Goal: Participate in discussion: Engage in conversation with other users on a specific topic

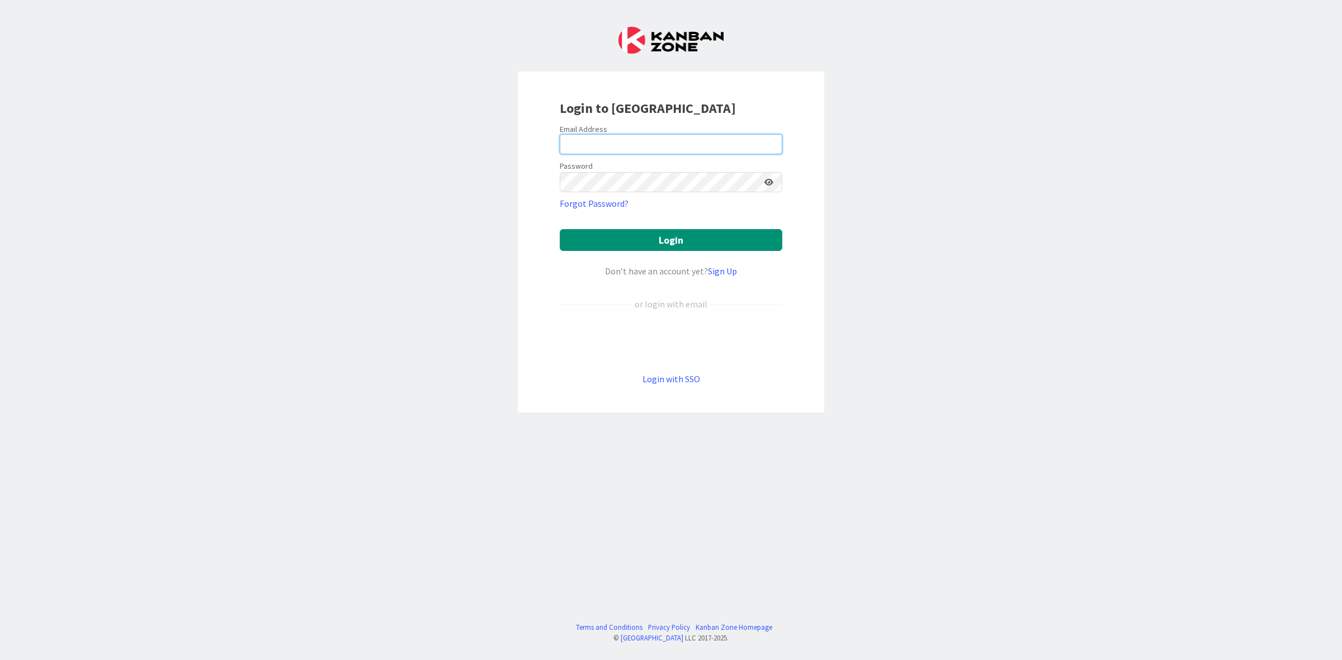
type input "[PERSON_NAME][EMAIL_ADDRESS][PERSON_NAME][DOMAIN_NAME]"
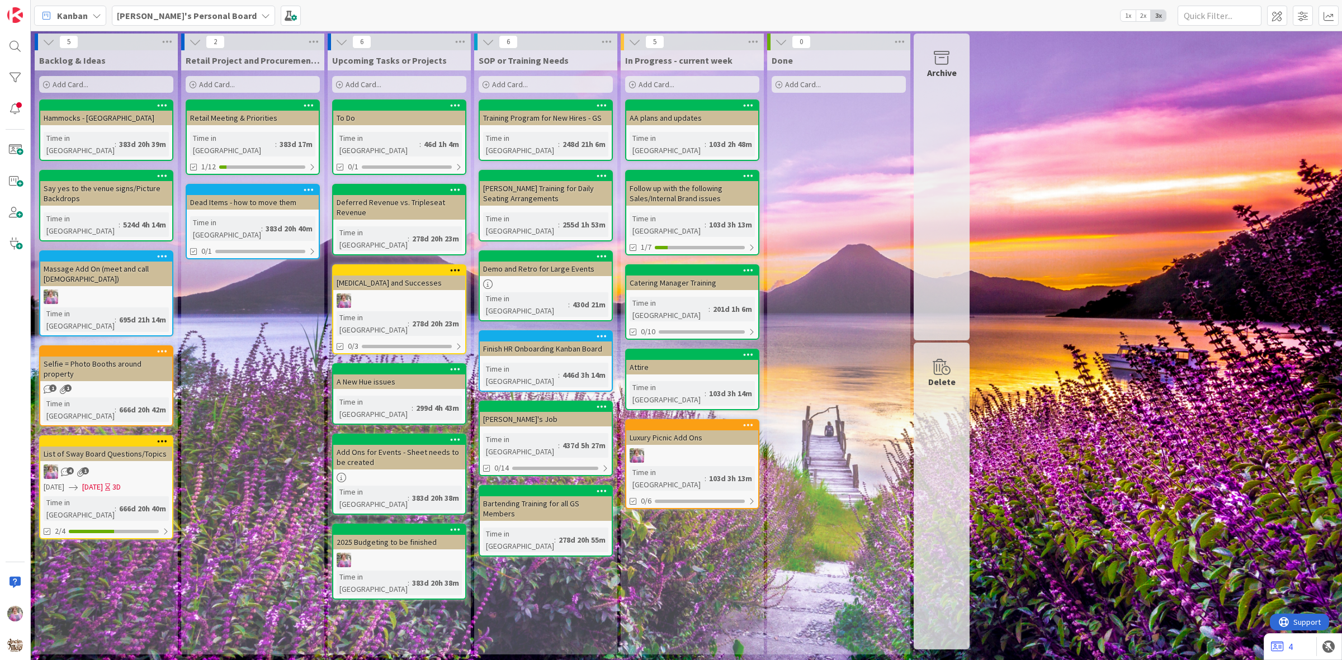
click at [188, 9] on span "[PERSON_NAME]'s Personal Board" at bounding box center [187, 15] width 140 height 13
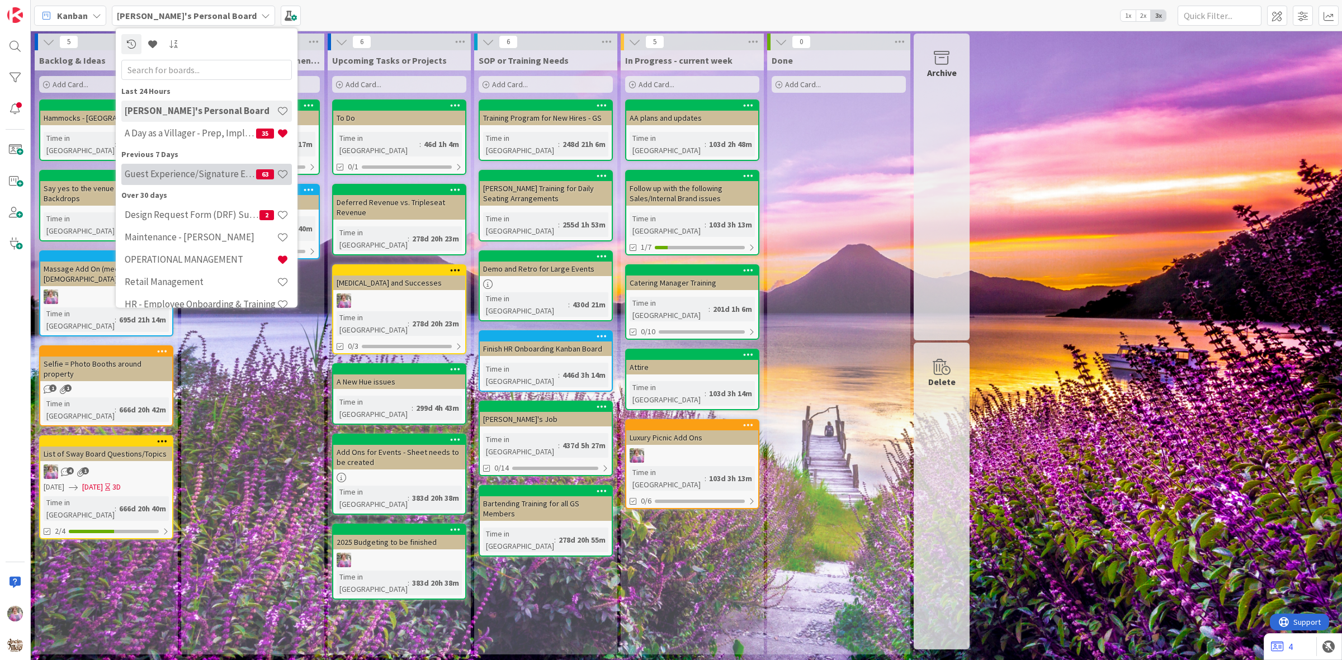
click at [175, 171] on h4 "Guest Experience/Signature Events" at bounding box center [190, 173] width 131 height 11
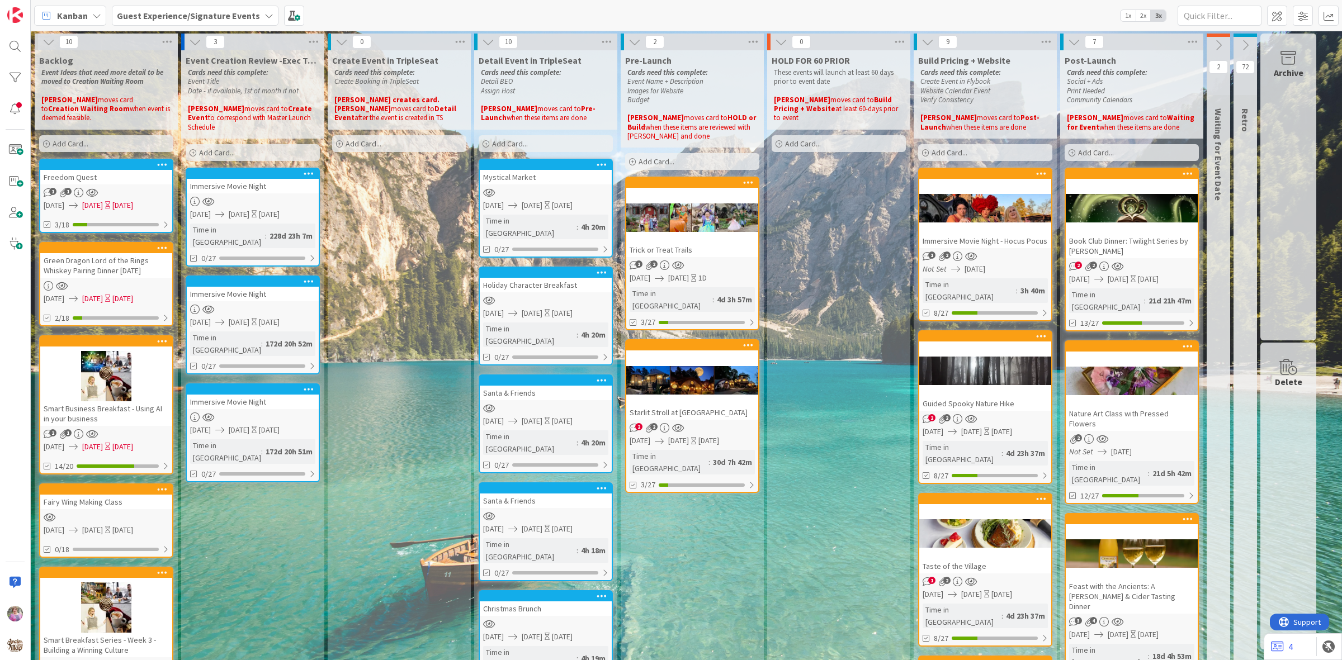
click at [997, 346] on div at bounding box center [985, 371] width 132 height 50
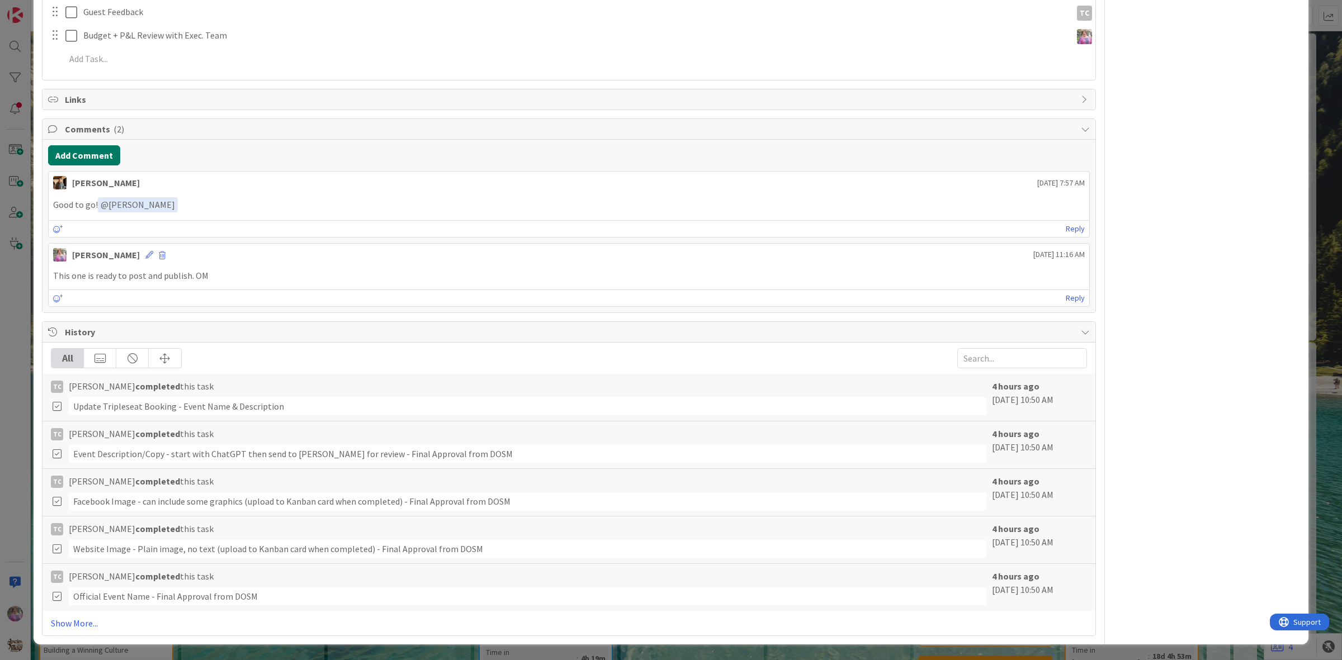
click at [74, 151] on button "Add Comment" at bounding box center [84, 155] width 72 height 20
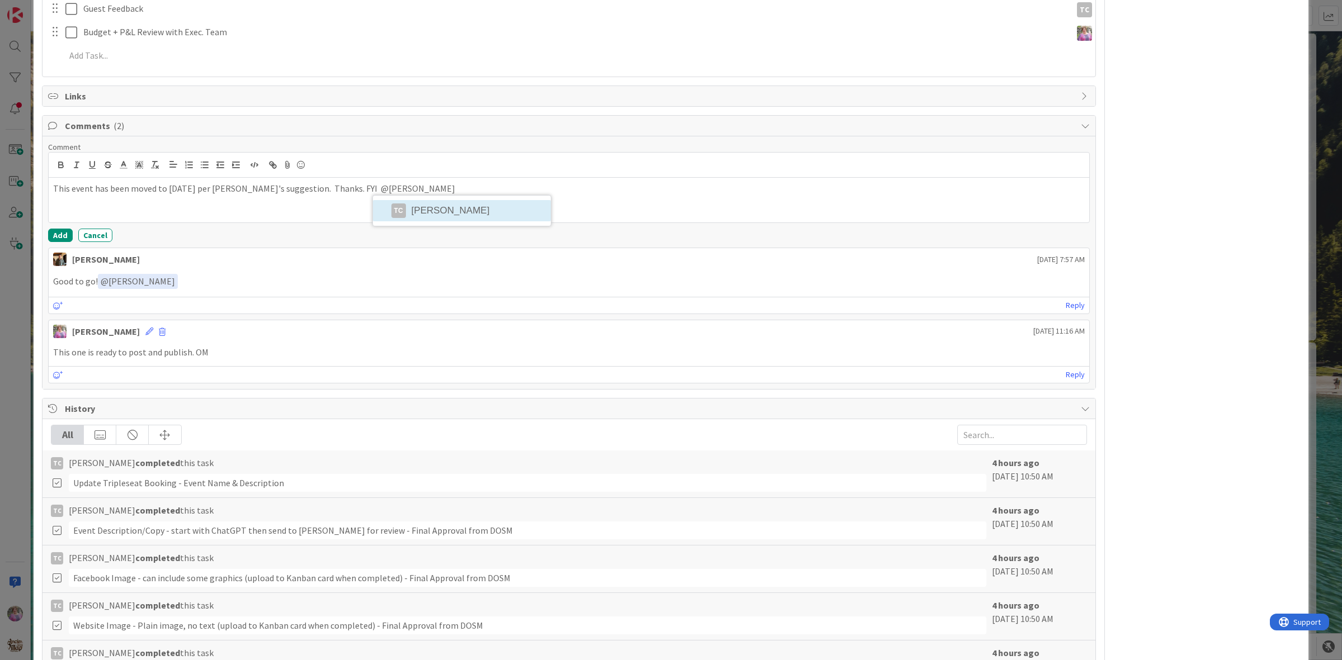
click at [471, 214] on li "TC [PERSON_NAME]" at bounding box center [462, 210] width 178 height 21
click at [471, 214] on li "[PERSON_NAME]" at bounding box center [513, 211] width 178 height 21
click at [56, 242] on button "Add" at bounding box center [60, 235] width 25 height 13
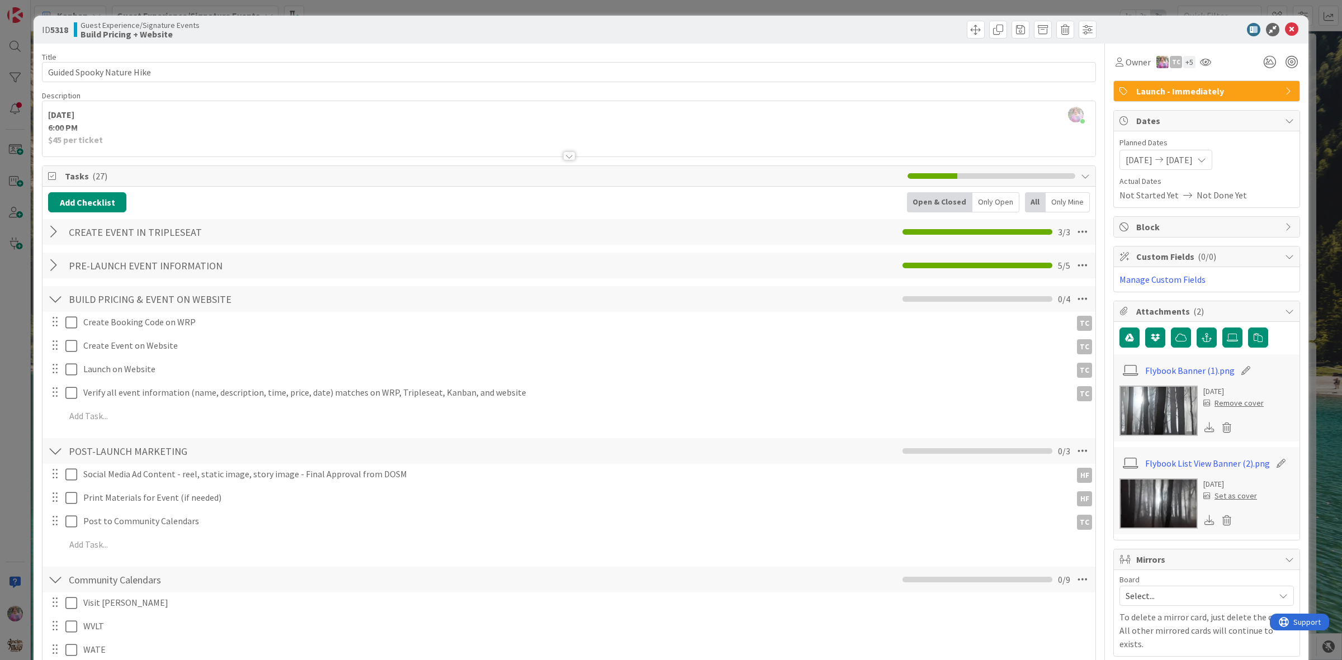
click at [1133, 158] on span "[DATE]" at bounding box center [1138, 159] width 27 height 13
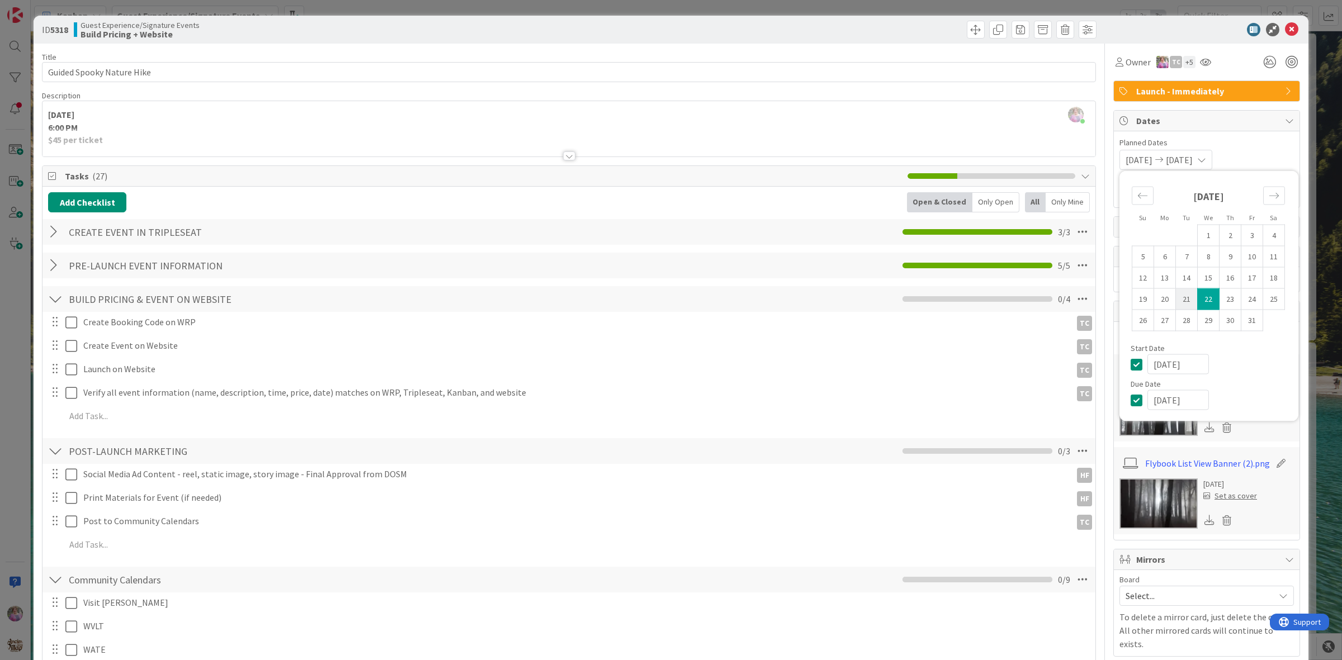
click at [1178, 300] on td "21" at bounding box center [1187, 298] width 22 height 21
type input "[DATE]"
click at [1180, 300] on td "21" at bounding box center [1187, 298] width 22 height 21
type input "[DATE]"
click at [1209, 35] on div at bounding box center [1201, 29] width 198 height 13
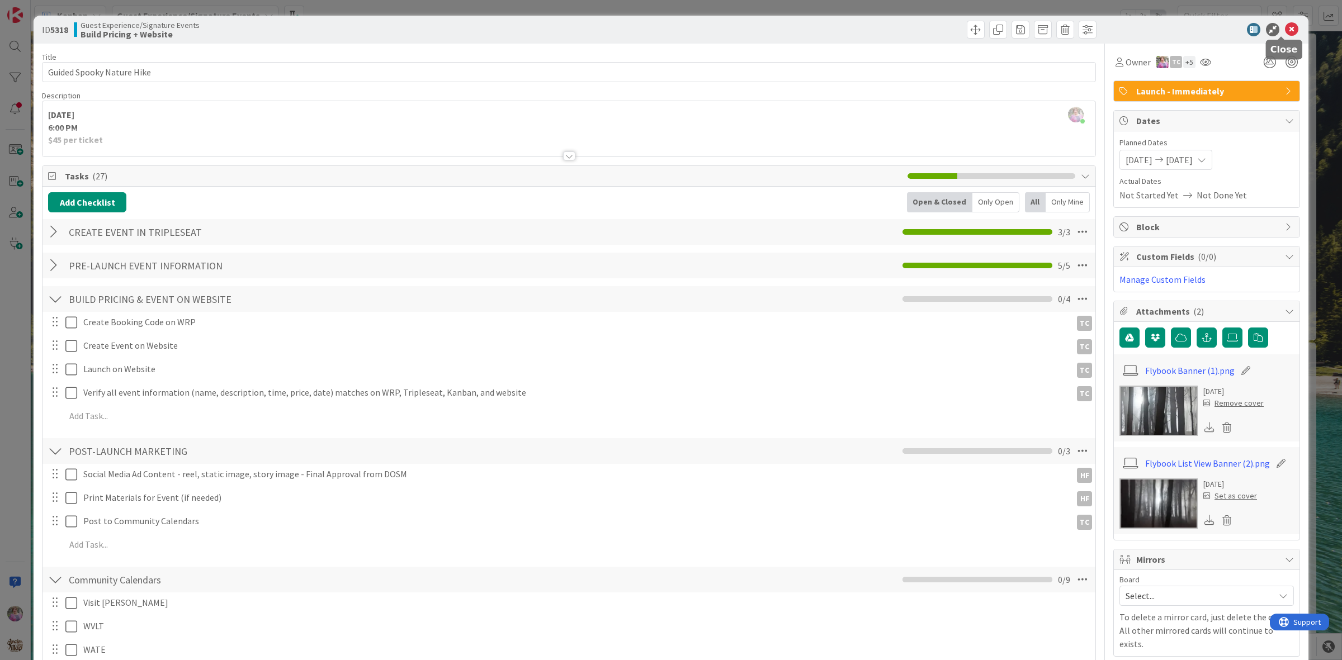
click at [1286, 28] on icon at bounding box center [1291, 29] width 13 height 13
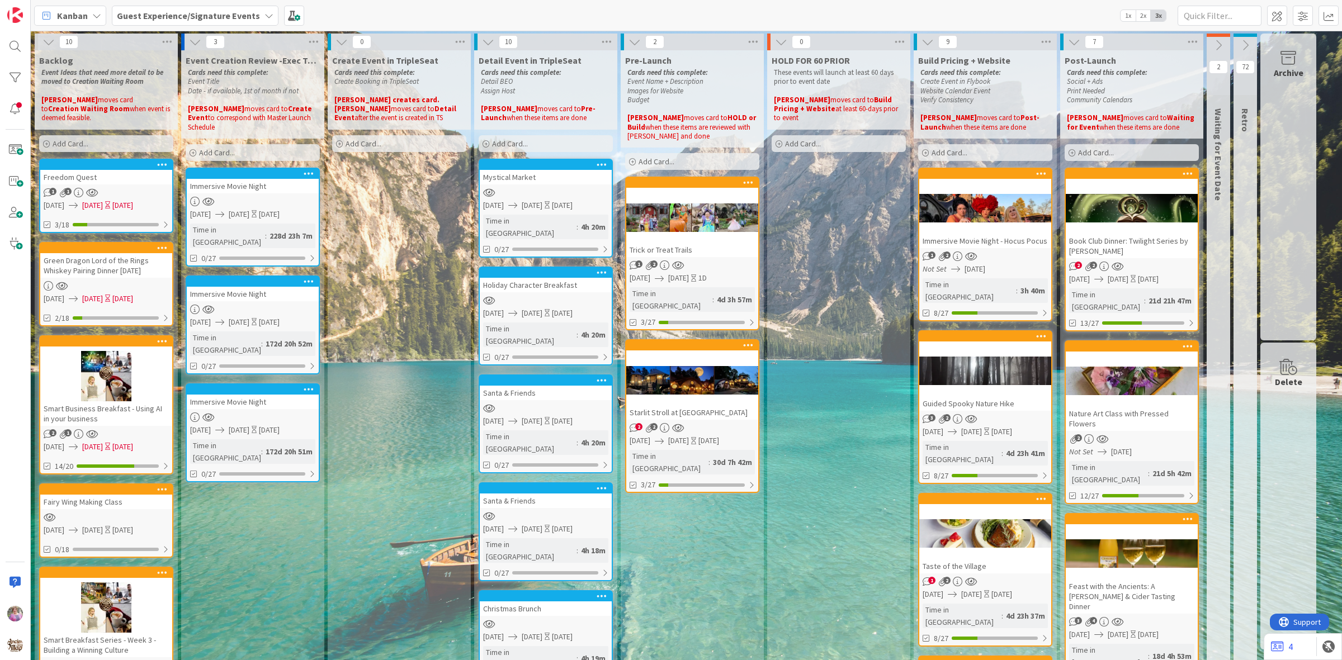
click at [674, 197] on div at bounding box center [692, 217] width 132 height 50
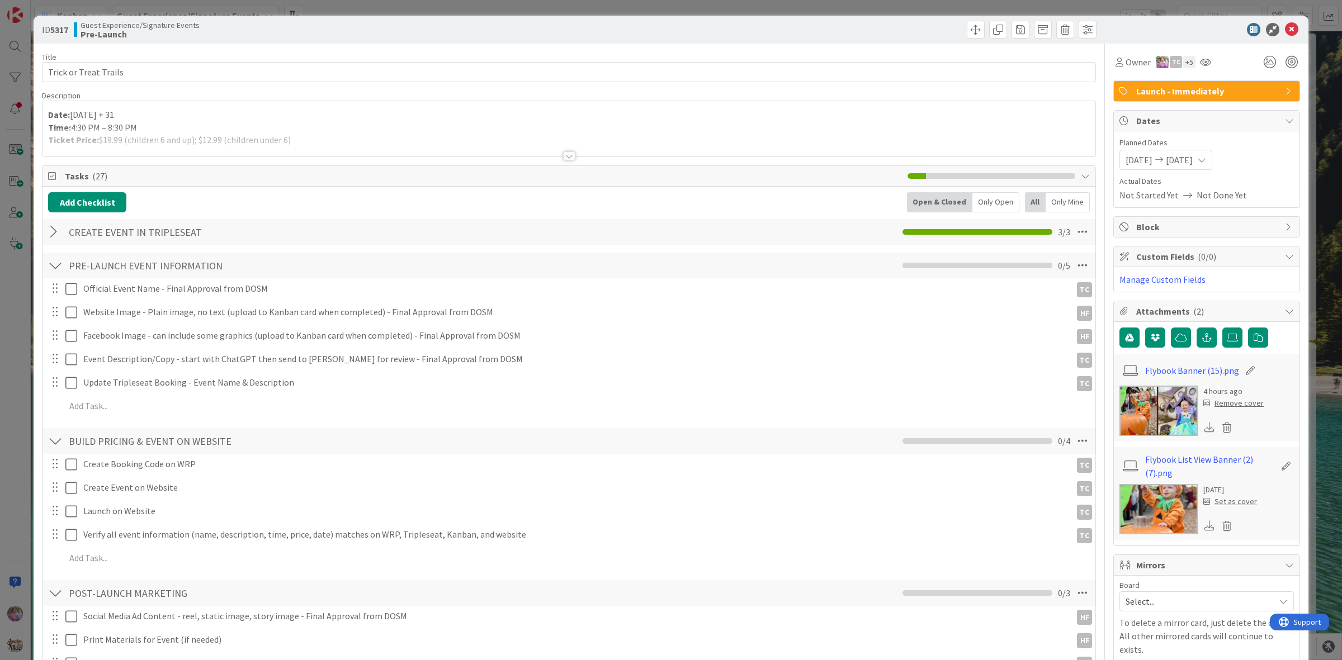
click at [135, 140] on div at bounding box center [568, 142] width 1053 height 29
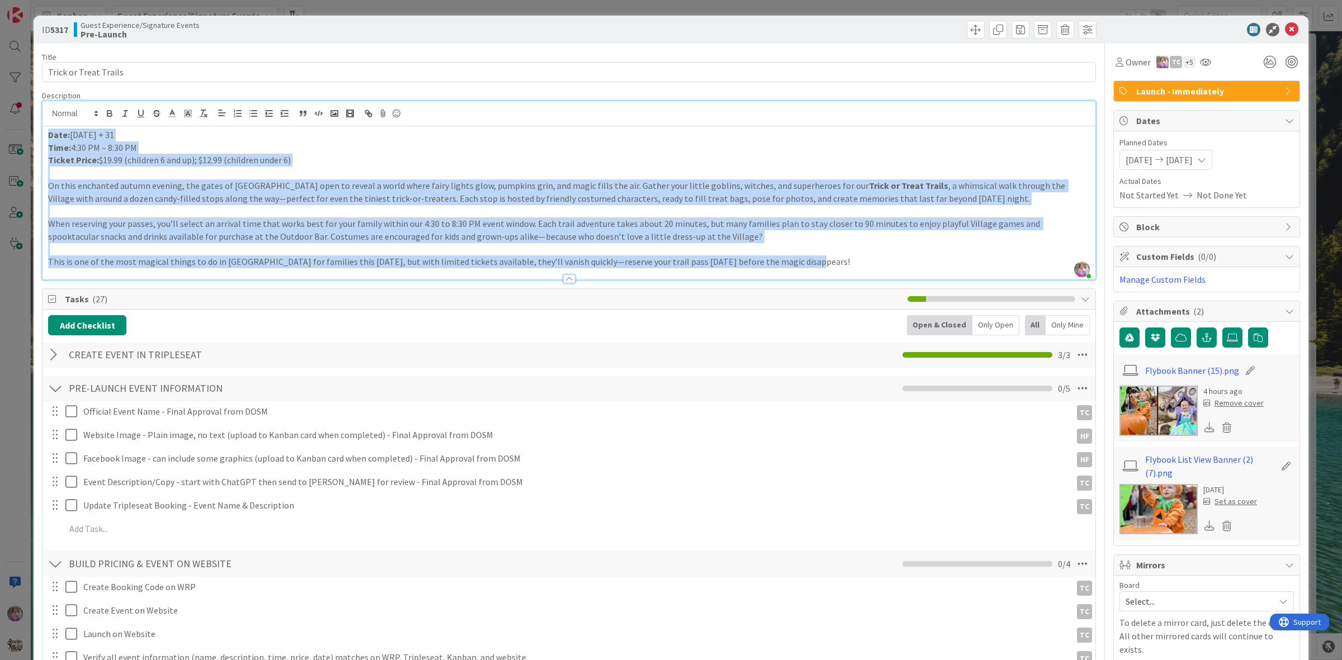
drag, startPoint x: 49, startPoint y: 140, endPoint x: 817, endPoint y: 267, distance: 779.1
click at [817, 267] on div "Description [PERSON_NAME] just joined Date: [DATE] + 31 Time: 4:30 PM – 8:30 PM…" at bounding box center [569, 186] width 1054 height 190
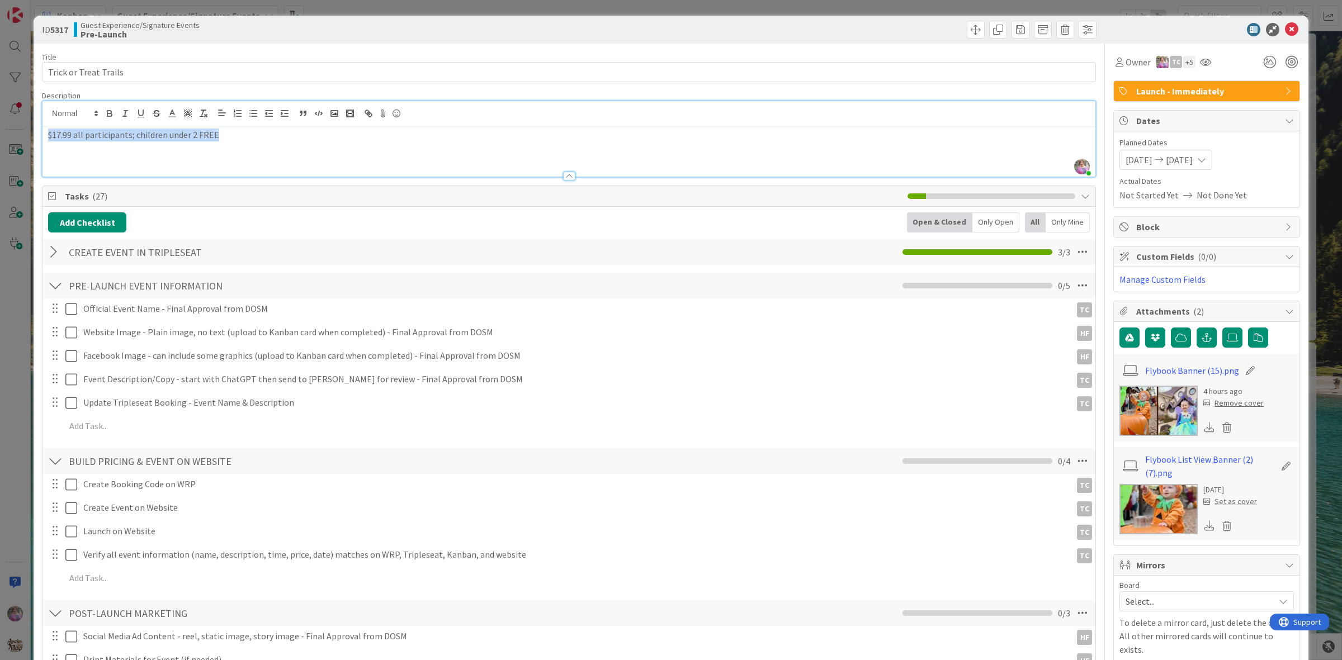
drag, startPoint x: 49, startPoint y: 137, endPoint x: 316, endPoint y: 152, distance: 267.1
click at [316, 152] on div "$17.99 all participants; children under 2 FREE" at bounding box center [568, 151] width 1053 height 50
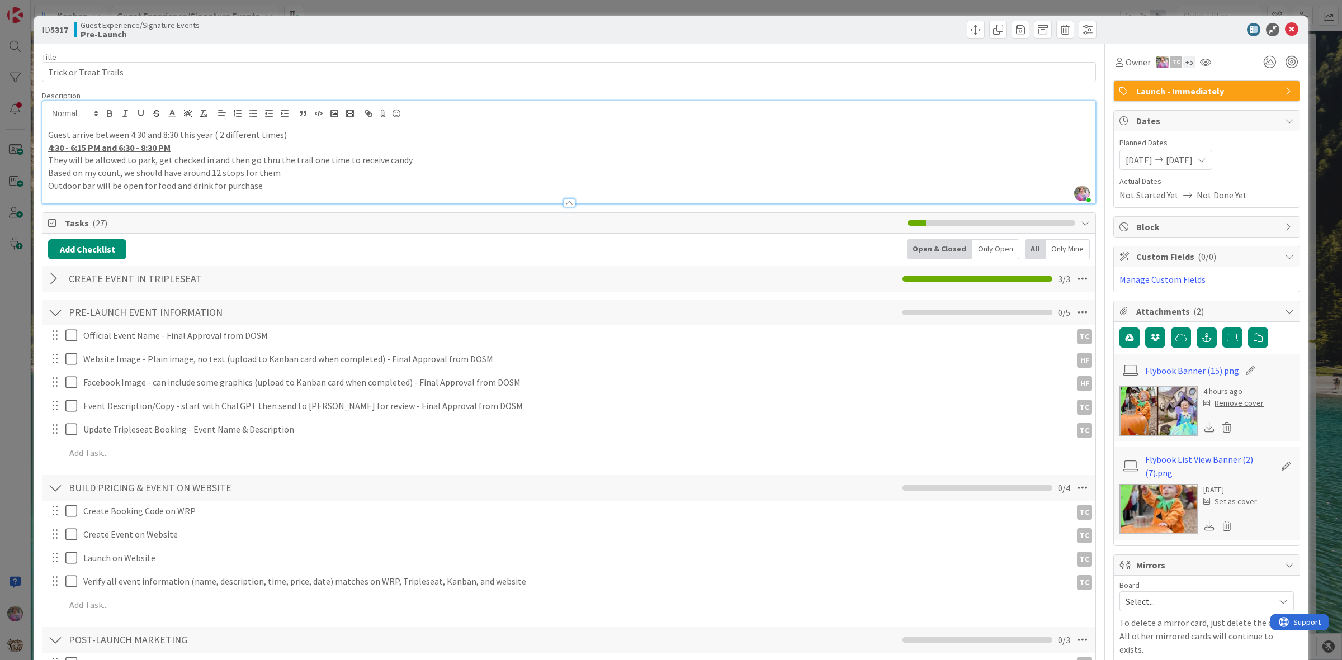
click at [278, 185] on p "Outdoor bar will be open for food and drink for purchase" at bounding box center [568, 185] width 1041 height 13
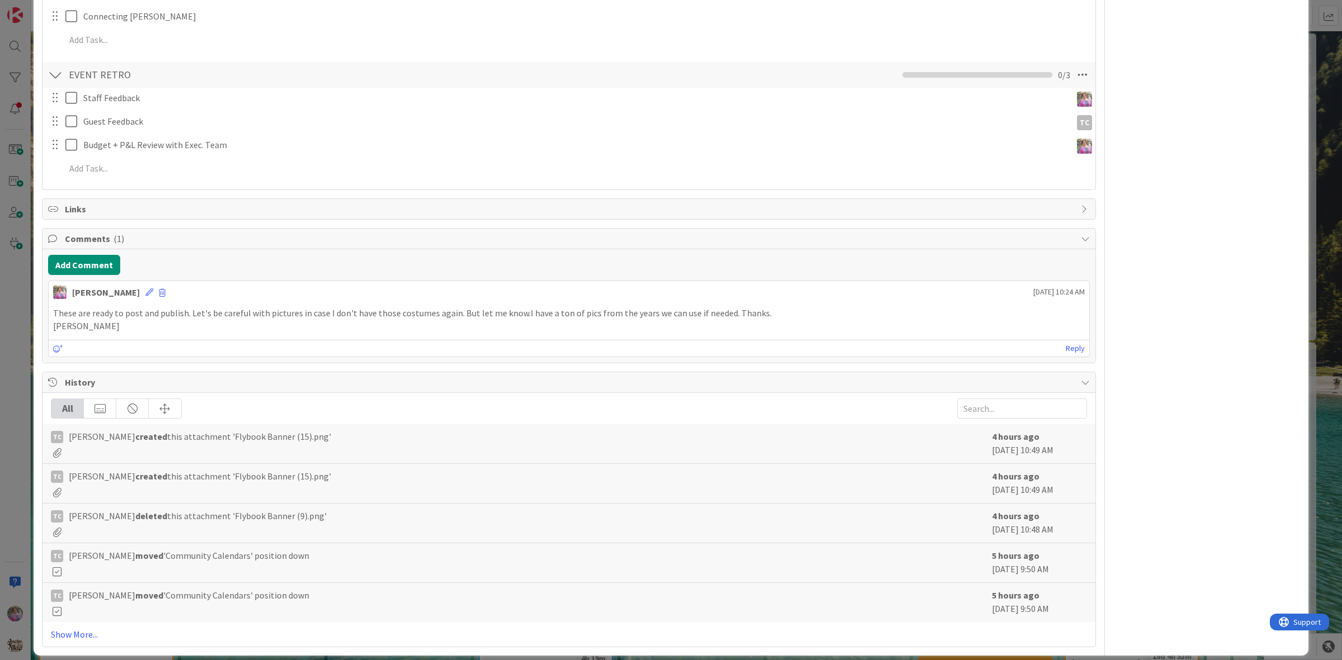
scroll to position [1142, 0]
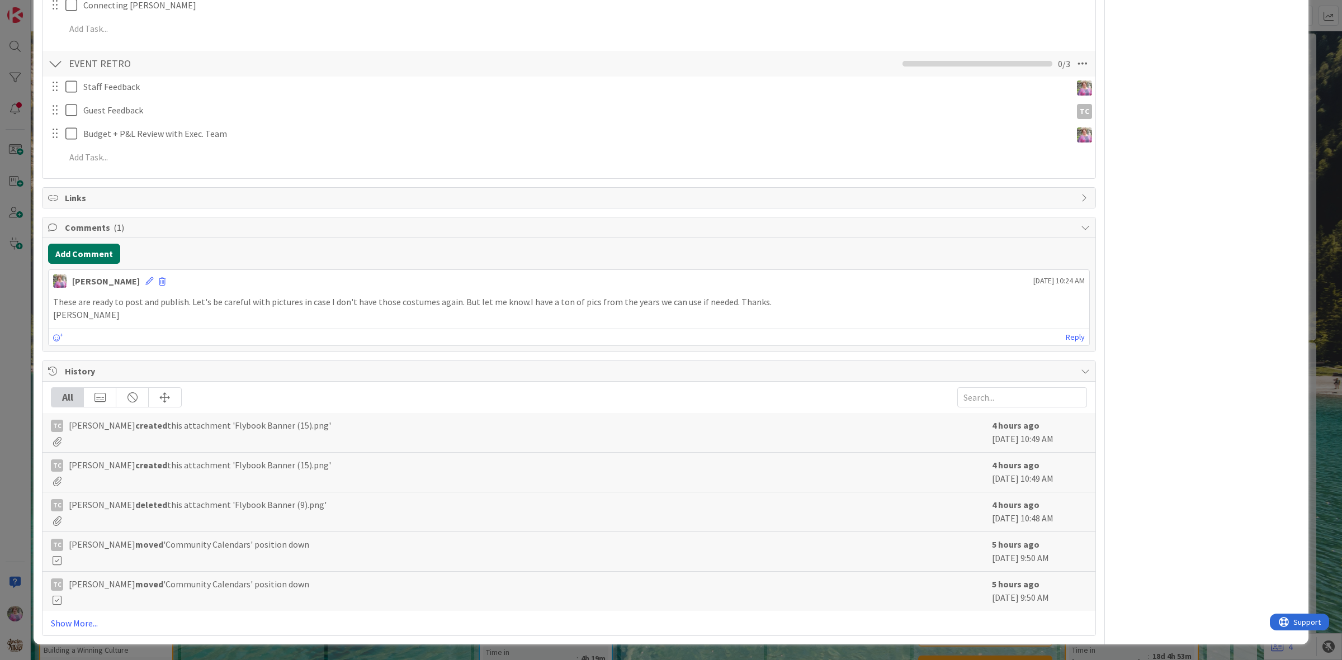
click at [88, 253] on button "Add Comment" at bounding box center [84, 254] width 72 height 20
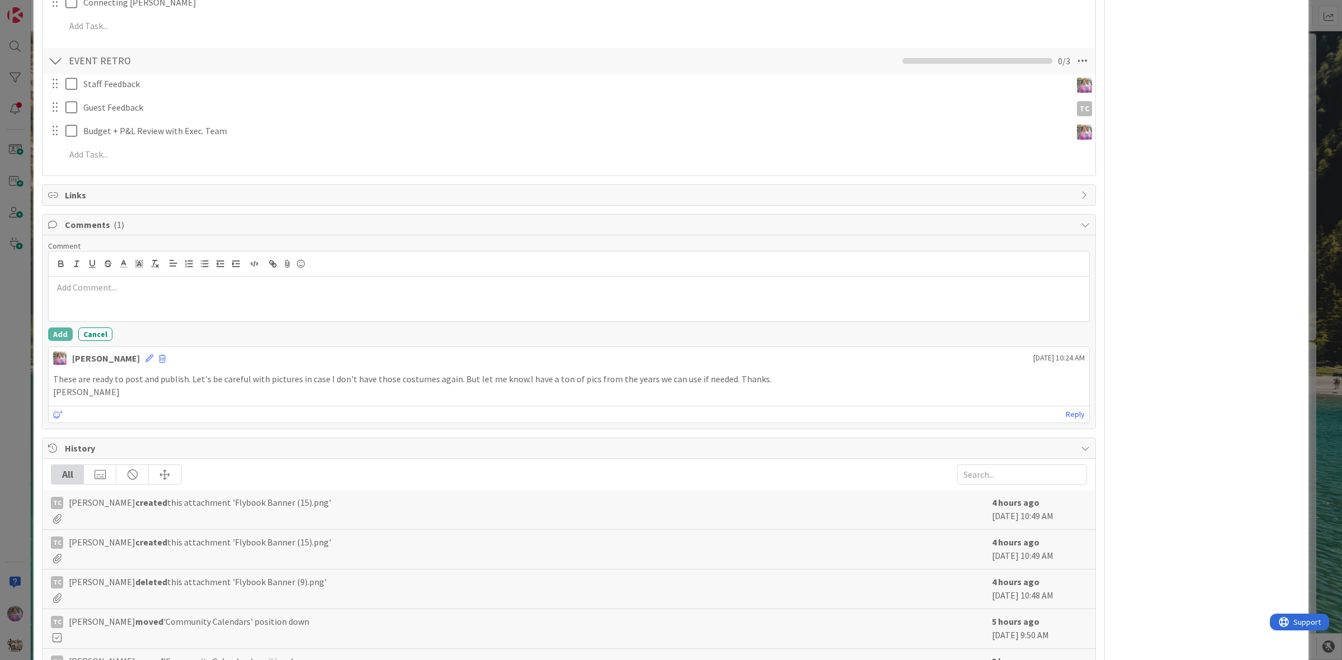
click at [104, 301] on div at bounding box center [569, 299] width 1040 height 45
click at [448, 290] on p "Note 2 different time slot for each night with 250 max out at each timeslot. Pr…" at bounding box center [568, 287] width 1031 height 13
click at [451, 301] on li "TC [PERSON_NAME]" at bounding box center [498, 309] width 178 height 21
click at [490, 301] on li "[PERSON_NAME]" at bounding box center [550, 310] width 178 height 21
click at [56, 337] on button "Add" at bounding box center [60, 334] width 25 height 13
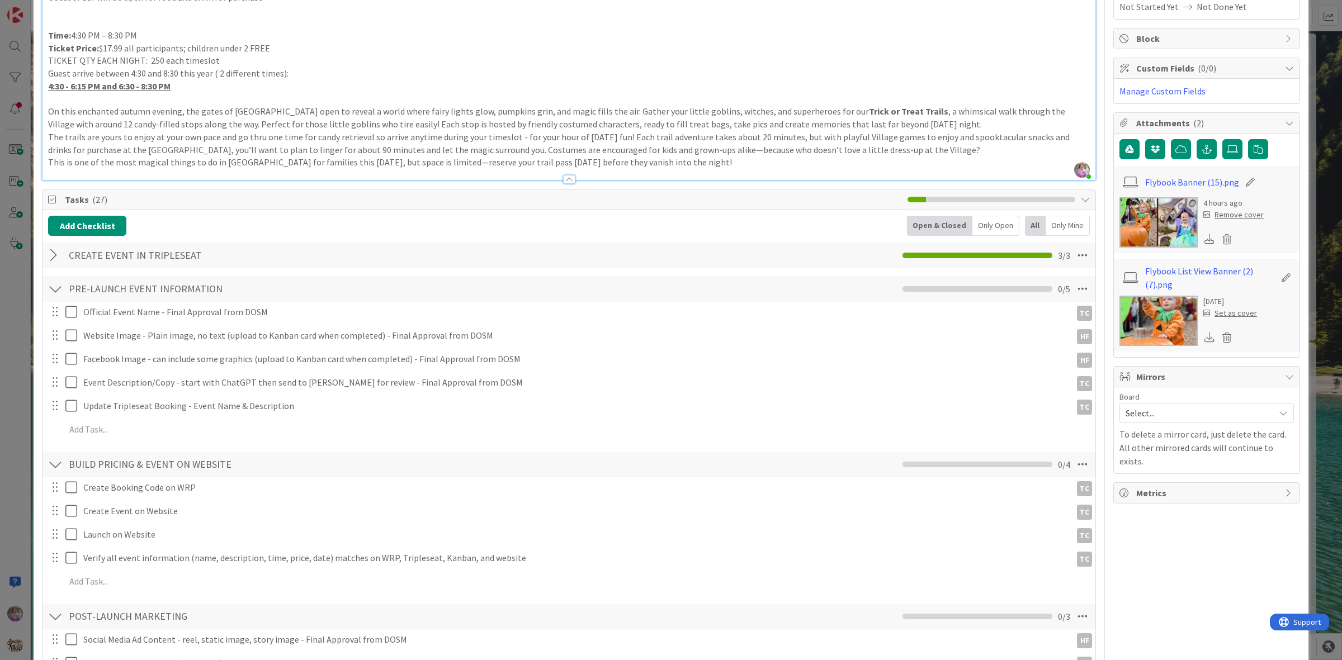
scroll to position [0, 0]
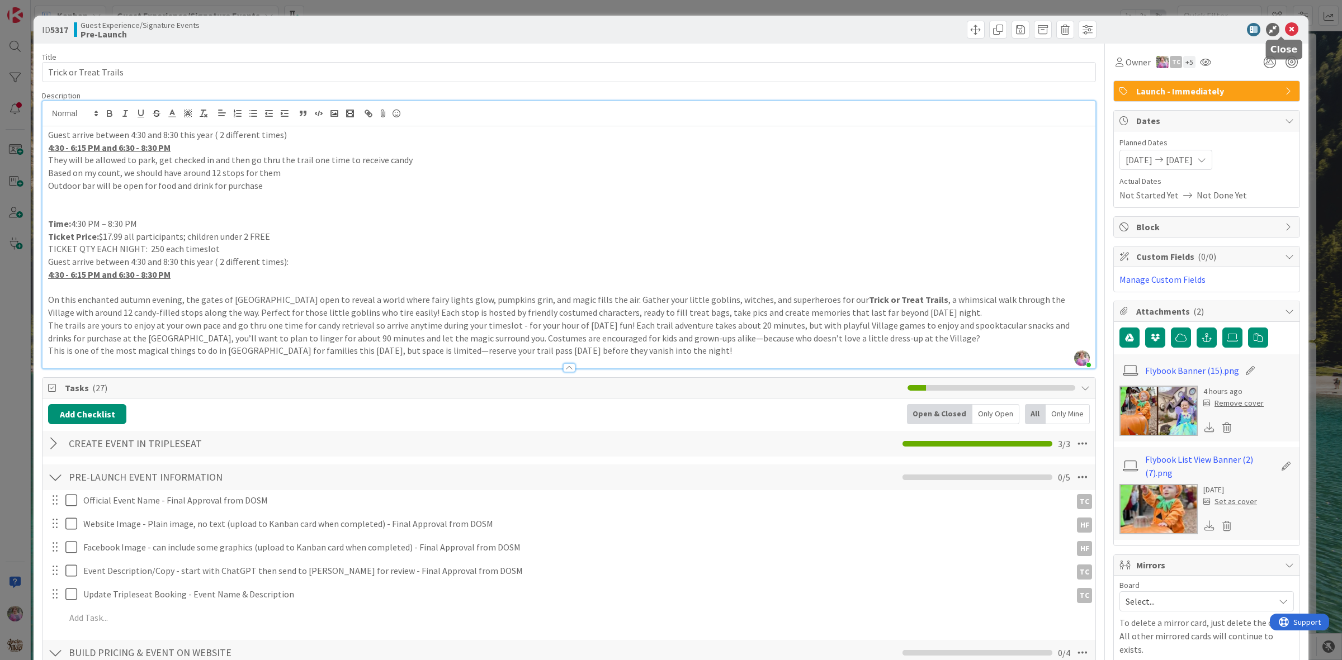
click at [1285, 31] on icon at bounding box center [1291, 29] width 13 height 13
